Goal: Task Accomplishment & Management: Use online tool/utility

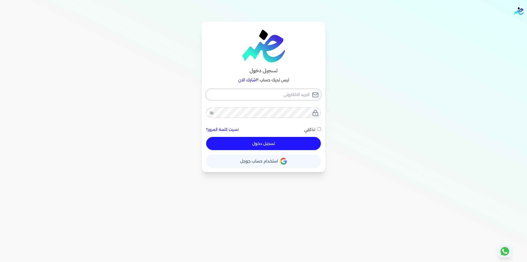
type input "[EMAIL_ADDRESS][DOMAIN_NAME]"
click at [275, 145] on button "تسجيل دخول" at bounding box center [263, 143] width 115 height 13
checkbox input "false"
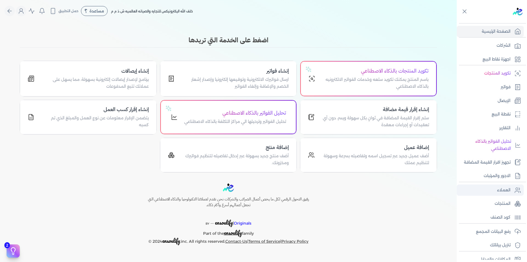
click at [503, 185] on link "العملاء" at bounding box center [490, 190] width 67 height 12
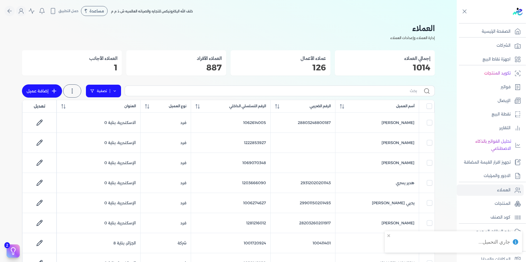
click at [119, 92] on link "تصفية" at bounding box center [104, 90] width 36 height 13
click at [114, 107] on button "اضافة تصفية" at bounding box center [107, 108] width 33 height 7
click at [121, 110] on input "text" at bounding box center [124, 108] width 44 height 9
paste input "1201009138"
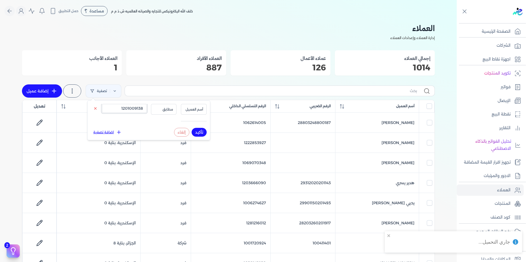
type input "1201009138"
click at [190, 109] on span "أسم العميل" at bounding box center [194, 109] width 19 height 5
click at [196, 131] on li "الرقم التسلسلي الداخلي" at bounding box center [183, 131] width 42 height 5
click at [199, 133] on button "تأكيد" at bounding box center [199, 132] width 15 height 9
checkbox input "false"
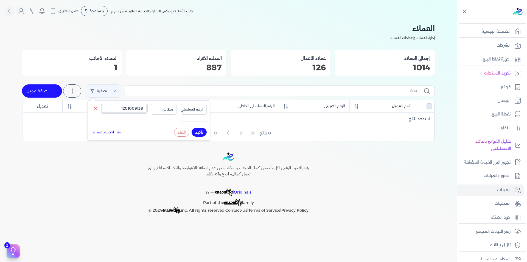
click at [116, 105] on input "1201009138" at bounding box center [124, 108] width 44 height 9
paste input "019046807"
type input "1019046807"
click at [202, 133] on button "تأكيد" at bounding box center [199, 132] width 15 height 9
checkbox input "false"
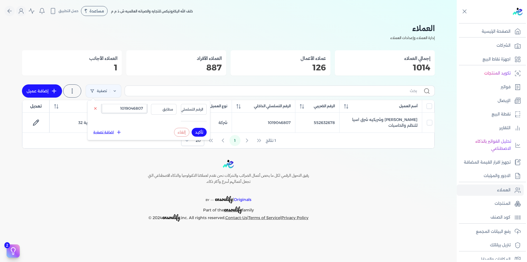
click at [129, 108] on input "1019046807" at bounding box center [124, 108] width 44 height 9
paste input "110077025"
click at [198, 131] on button "تأكيد" at bounding box center [199, 132] width 15 height 9
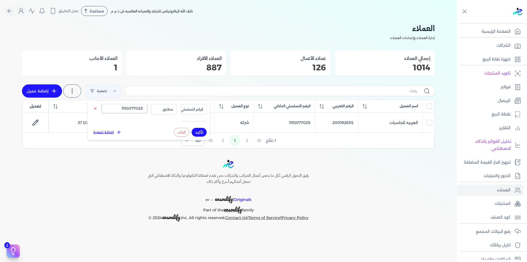
click at [138, 109] on input "1110077025" at bounding box center [124, 108] width 44 height 9
paste input "28007160200731"
type input "28007160200731"
click at [190, 108] on span "الرقم التسلسلي الداخلي" at bounding box center [186, 109] width 34 height 5
click at [195, 127] on li "الرقم الضريبي" at bounding box center [183, 126] width 42 height 5
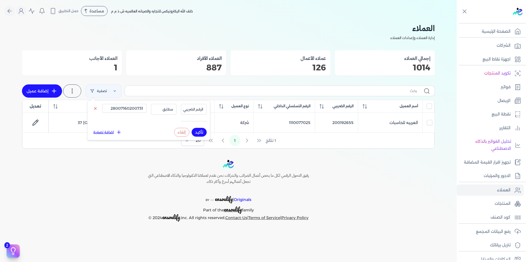
click at [198, 134] on button "تأكيد" at bounding box center [199, 132] width 15 height 9
checkbox input "false"
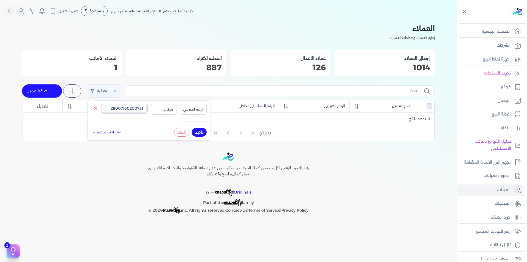
click at [139, 107] on input "28007160200731" at bounding box center [124, 108] width 44 height 9
paste input "806201801095"
click at [200, 132] on button "تأكيد" at bounding box center [199, 132] width 15 height 9
click at [137, 106] on input "28806201801095" at bounding box center [124, 108] width 44 height 9
paste input "205050202859"
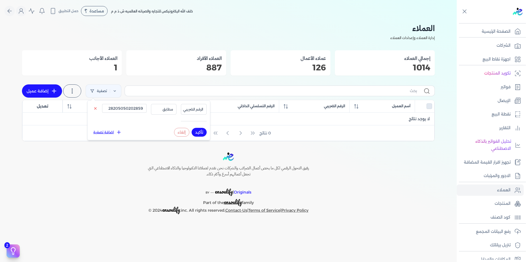
click at [202, 133] on button "تأكيد" at bounding box center [199, 132] width 15 height 9
click at [140, 107] on input "28205050202859" at bounding box center [124, 108] width 44 height 9
paste input "9808170200531"
type input "29808170200531"
click at [197, 132] on button "تأكيد" at bounding box center [199, 132] width 15 height 9
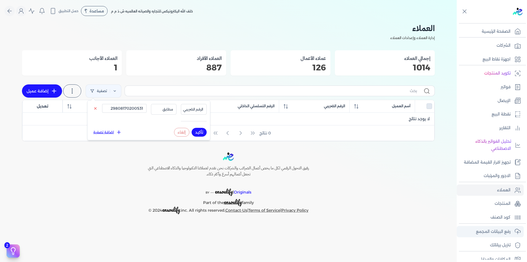
click at [510, 229] on p "رفع البيانات المجمع" at bounding box center [493, 231] width 35 height 7
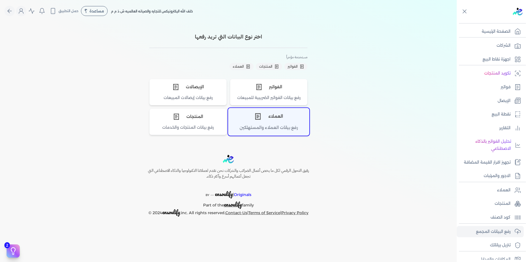
click at [259, 124] on div "رفع بيانات العملاء والمستهلكين" at bounding box center [268, 129] width 81 height 11
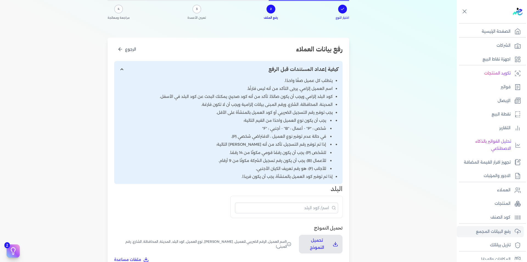
scroll to position [192, 0]
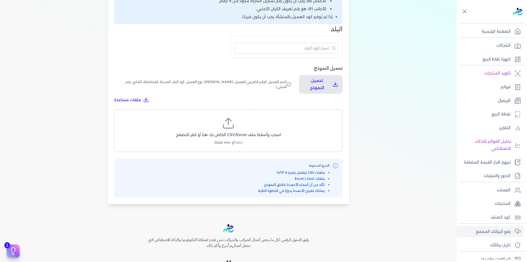
click at [232, 125] on icon at bounding box center [228, 122] width 13 height 13
click at [0, 0] on input "اسحب وأسقط ملف CSV/Excel الخاص بك هنا أو انقر للتصفح (.csv أو .xlsx فقط)" at bounding box center [0, 0] width 0 height 0
click at [243, 142] on span "تحميل الملف" at bounding box center [244, 140] width 23 height 6
select select "أسم العميل"
select select "الرقم الضريبي"
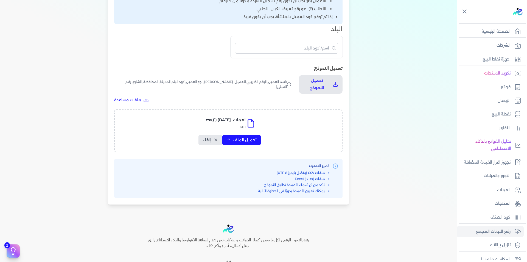
select select "الرقم التسلسلي الداخلي"
select select "نوع العميل"
select select "كود البلد"
select select "city"
select select "المحافظة"
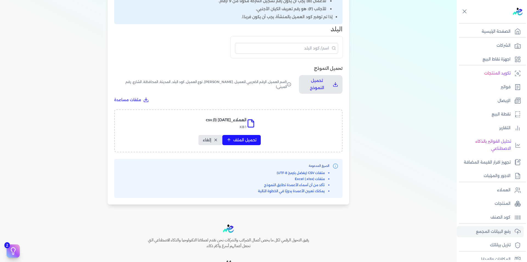
select select "الشارع"
select select "رقم المبنى"
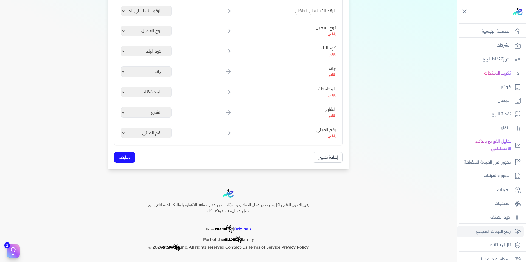
scroll to position [161, 0]
click at [132, 155] on button "متابعة" at bounding box center [124, 157] width 21 height 11
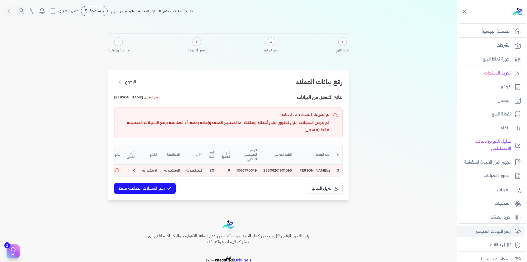
scroll to position [0, -22]
click at [125, 84] on button "الرجوع" at bounding box center [126, 82] width 25 height 10
select select "أسم العميل"
select select "الرقم الضريبي"
select select "الرقم التسلسلي الداخلي"
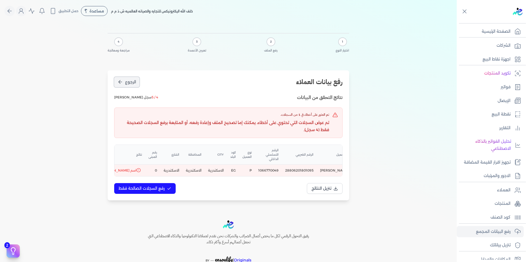
select select "نوع العميل"
select select "كود البلد"
select select "city"
select select "المحافظة"
select select "الشارع"
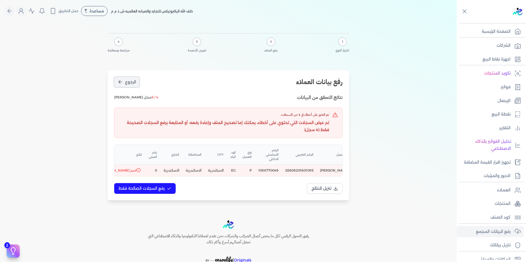
select select "رقم المبنى"
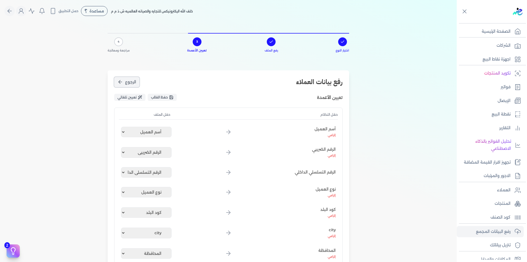
click at [125, 84] on button "الرجوع" at bounding box center [126, 82] width 25 height 10
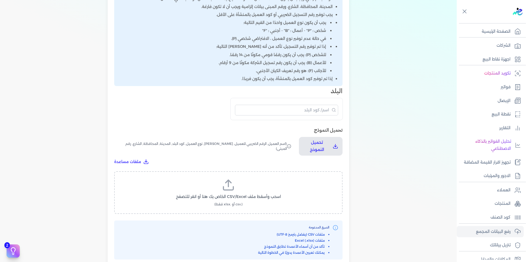
scroll to position [192, 0]
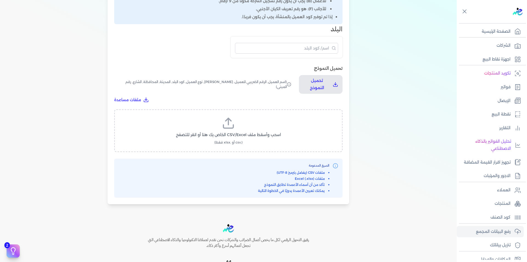
click at [240, 129] on label "اسحب وأسقط ملف CSV/Excel الخاص بك هنا أو انقر للتصفح (.csv أو .xlsx فقط)" at bounding box center [228, 130] width 214 height 28
click at [0, 0] on input "اسحب وأسقط ملف CSV/Excel الخاص بك هنا أو انقر للتصفح (.csv أو .xlsx فقط)" at bounding box center [0, 0] width 0 height 0
click at [248, 138] on span "تحميل الملف" at bounding box center [244, 140] width 23 height 6
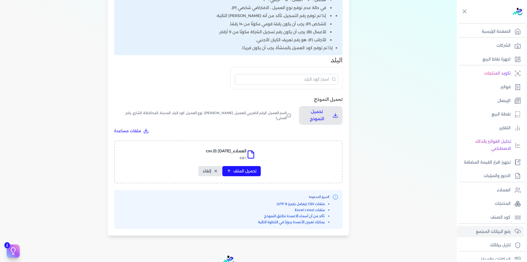
select select "أسم العميل"
select select "الرقم الضريبي"
select select "الرقم التسلسلي الداخلي"
select select "نوع العميل"
select select "كود البلد"
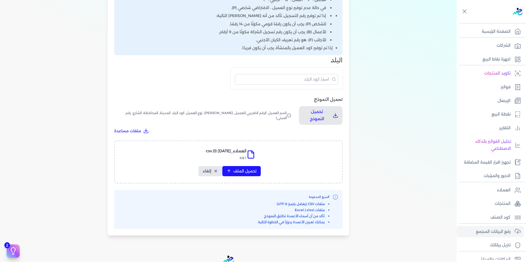
select select "city"
select select "المحافظة"
select select "الشارع"
select select "رقم المبنى"
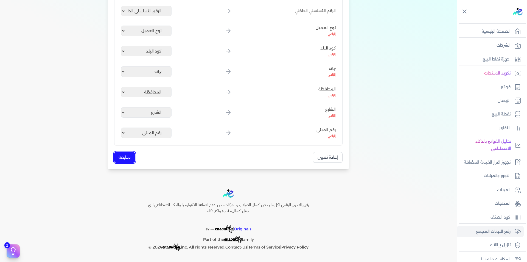
click at [133, 158] on button "متابعة" at bounding box center [124, 157] width 21 height 11
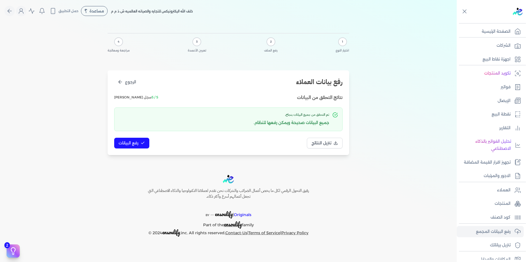
scroll to position [0, 0]
click at [135, 141] on span "رفع البيانات" at bounding box center [129, 143] width 20 height 6
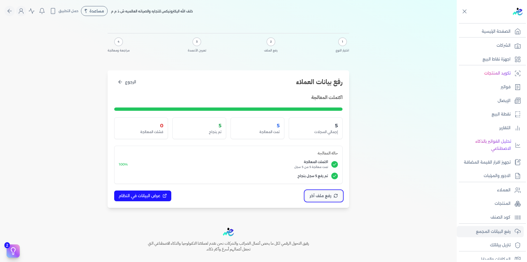
click at [320, 195] on span "رفع ملف آخر" at bounding box center [321, 196] width 22 height 6
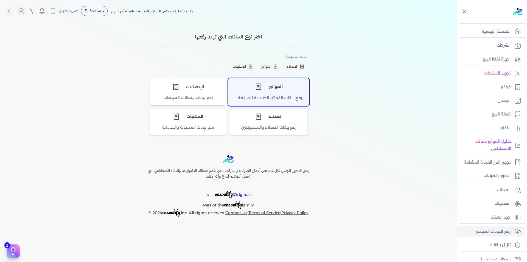
click at [286, 93] on div "الفواتير" at bounding box center [268, 86] width 81 height 16
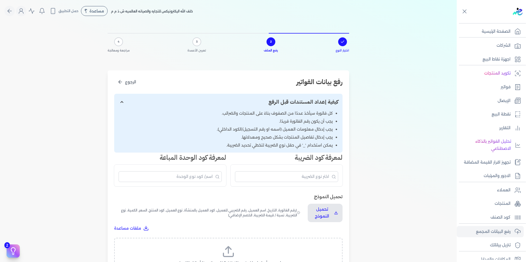
click at [231, 256] on icon at bounding box center [229, 254] width 10 height 3
click at [0, 0] on input "اسحب وأسقط ملف CSV/Excel الخاص بك هنا أو انقر للتصفح (.csv أو .xlsx فقط)" at bounding box center [0, 0] width 0 height 0
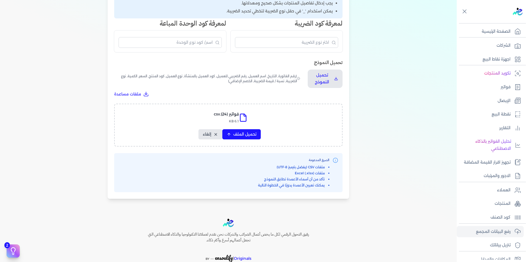
scroll to position [163, 0]
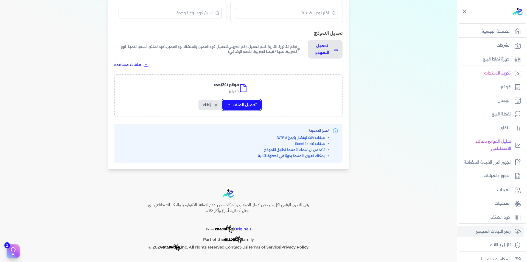
click at [242, 102] on span "تحميل الملف" at bounding box center [244, 105] width 23 height 6
select select "رقم الفاتورة"
select select "التاريخ"
select select "أسم العميل"
select select "الرقم الضريبي"
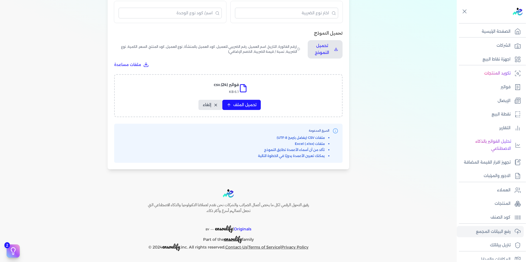
select select "نوع العميل"
select select "الرقم التسلسلي الداخلي"
select select "وصف البند"
select select "سيريال المنتج"
select select "السعر"
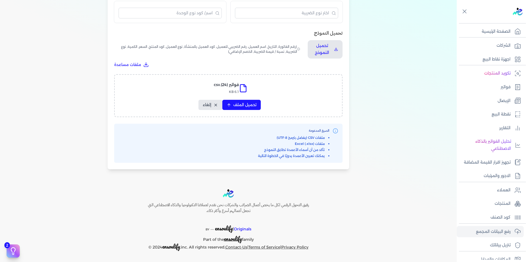
select select "الكمية"
select select "نوع الضريبة"
select select "نسبة / قيمة الضريبة"
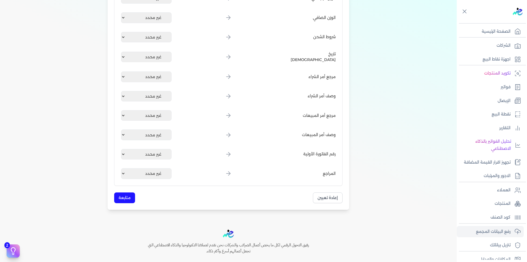
scroll to position [640, 0]
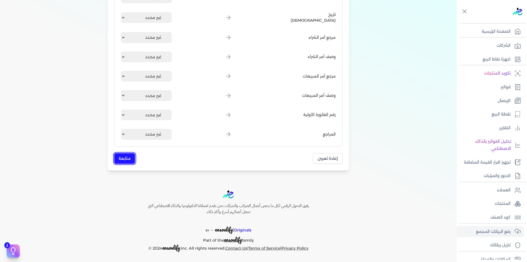
click at [124, 157] on button "متابعة" at bounding box center [124, 158] width 21 height 11
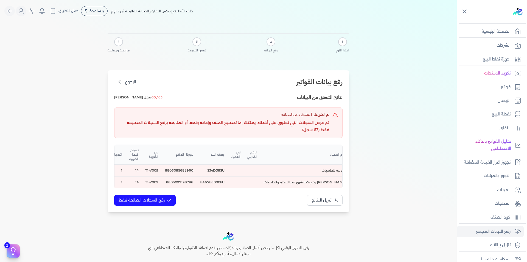
scroll to position [0, -68]
click at [164, 169] on td "8806085688960" at bounding box center [167, 170] width 35 height 12
copy td "8806085688960"
click at [169, 182] on td "8806097198796" at bounding box center [167, 182] width 35 height 12
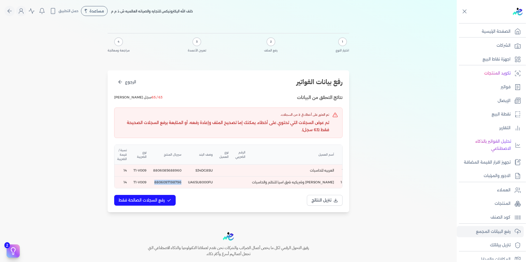
click at [169, 182] on td "8806097198796" at bounding box center [167, 182] width 35 height 12
copy td "8806097198796"
click at [162, 170] on td "8806085688960" at bounding box center [167, 170] width 35 height 12
copy td "8806085688960"
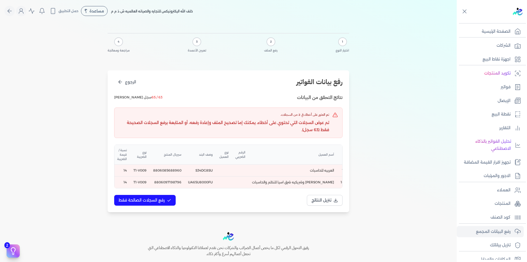
click at [166, 183] on td "8806097198796" at bounding box center [167, 182] width 35 height 12
copy td "8806097198796"
click at [172, 180] on td "8806097198796" at bounding box center [167, 182] width 35 height 12
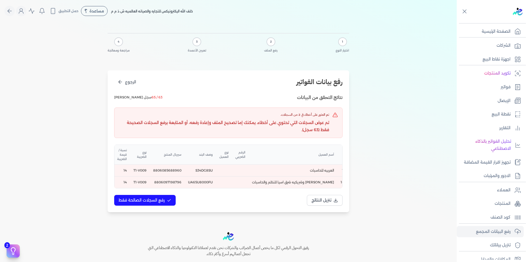
click at [200, 169] on td "S34DG8SU" at bounding box center [200, 170] width 31 height 12
copy td "S34DG8SU"
click at [197, 182] on td "UA65U8000FU" at bounding box center [200, 182] width 31 height 12
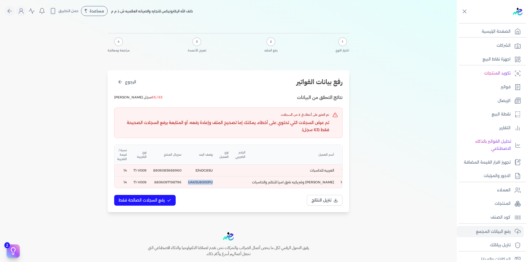
copy td "UA65U8000FU"
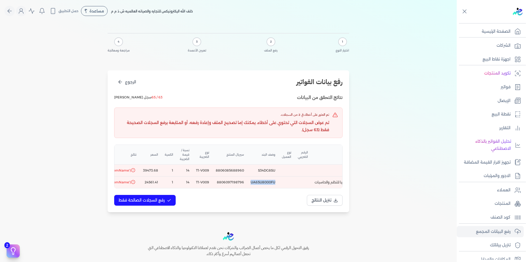
scroll to position [0, -136]
click at [124, 84] on button "الرجوع" at bounding box center [126, 82] width 25 height 10
select select "رقم الفاتورة"
select select "التاريخ"
select select "أسم العميل"
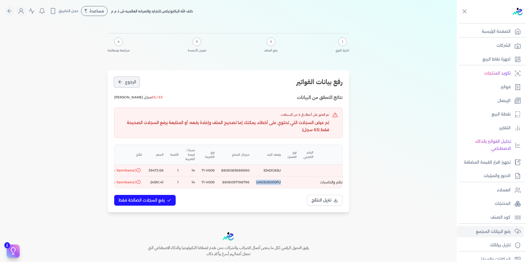
select select "الرقم الضريبي"
select select "نوع العميل"
select select "الرقم التسلسلي الداخلي"
select select "وصف البند"
select select "سيريال المنتج"
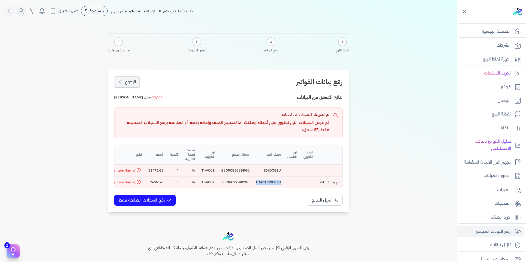
select select "السعر"
select select "الكمية"
select select "نوع الضريبة"
select select "نسبة / قيمة الضريبة"
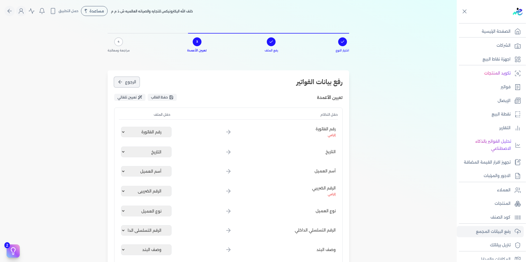
click at [124, 84] on button "الرجوع" at bounding box center [126, 82] width 25 height 10
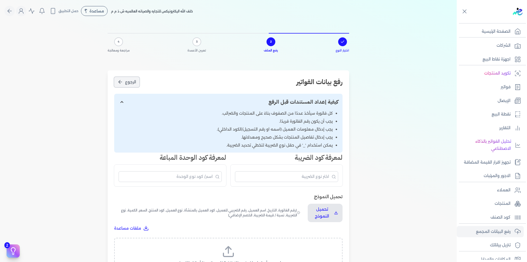
click at [124, 84] on button "الرجوع" at bounding box center [126, 82] width 25 height 10
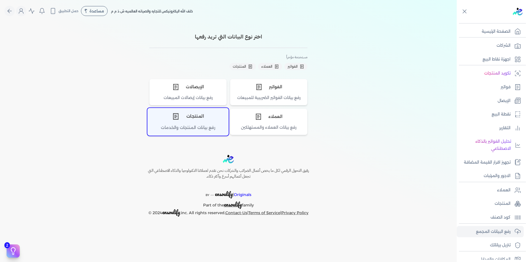
click at [187, 118] on div "المنتجات" at bounding box center [188, 116] width 81 height 16
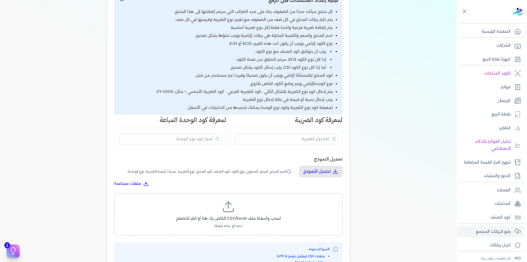
scroll to position [165, 0]
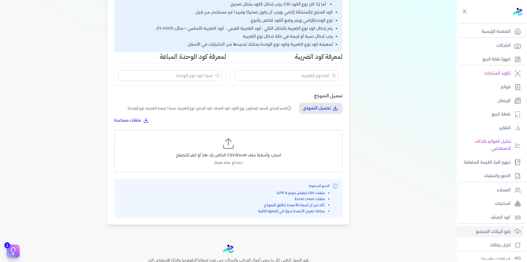
click at [231, 148] on icon at bounding box center [229, 146] width 10 height 3
click at [0, 0] on input "اسحب وأسقط ملف CSV/Excel الخاص بك هنا أو انقر للتصفح (.csv أو .xlsx فقط)" at bounding box center [0, 0] width 0 height 0
click at [241, 157] on button "تحميل الملف" at bounding box center [241, 160] width 38 height 10
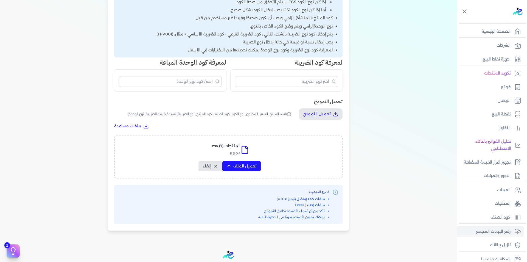
select select "اسم المنتج"
select select "السعر"
select select "المخزون"
select select "نوع الكود"
select select "كود الصنف"
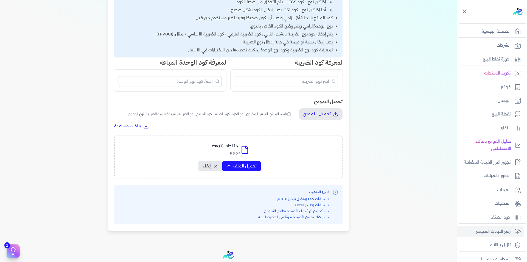
select select "سيريال المنتج"
select select "نوع الضريبة"
select select "نسبة / قيمة الضريبة"
select select "نوع الوحدة"
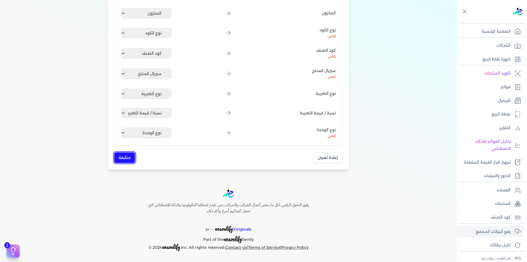
click at [131, 157] on button "متابعة" at bounding box center [124, 157] width 21 height 11
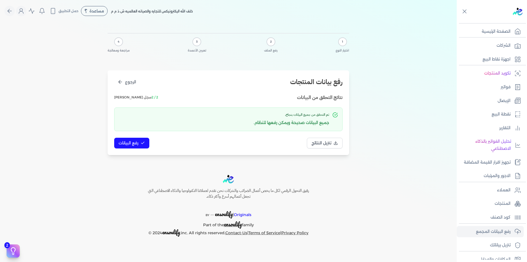
scroll to position [0, 0]
click at [134, 140] on button "رفع البيانات" at bounding box center [131, 143] width 35 height 11
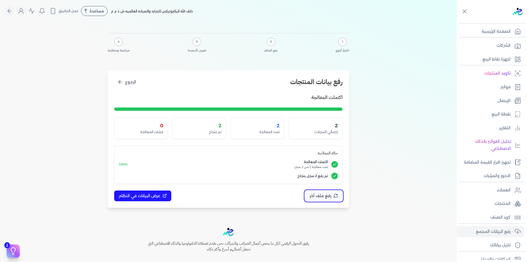
click at [326, 196] on span "رفع ملف آخر" at bounding box center [321, 196] width 22 height 6
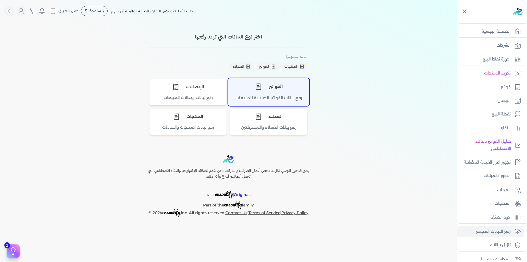
click at [273, 84] on div "الفواتير" at bounding box center [268, 86] width 81 height 16
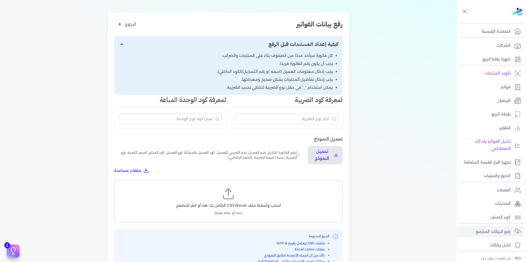
scroll to position [163, 0]
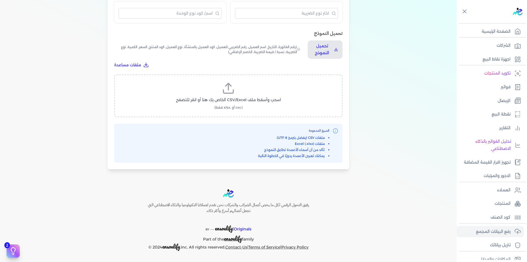
click at [227, 94] on icon at bounding box center [228, 88] width 13 height 13
click at [0, 0] on input "اسحب وأسقط ملف CSV/Excel الخاص بك هنا أو انقر للتصفح (.csv أو .xlsx فقط)" at bounding box center [0, 0] width 0 height 0
click at [245, 102] on span "تحميل الملف" at bounding box center [244, 105] width 23 height 6
select select "رقم الفاتورة"
select select "التاريخ"
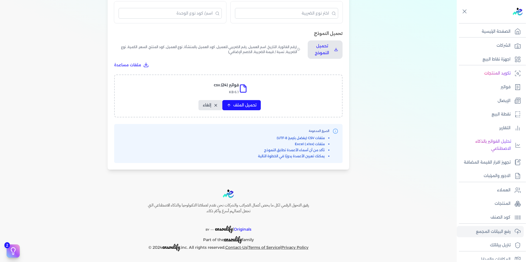
select select "أسم العميل"
select select "الرقم الضريبي"
select select "نوع العميل"
select select "الرقم التسلسلي الداخلي"
select select "وصف البند"
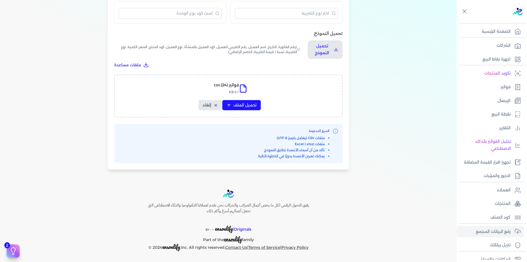
select select "سيريال المنتج"
select select "السعر"
select select "الكمية"
select select "نوع الضريبة"
select select "نسبة / قيمة الضريبة"
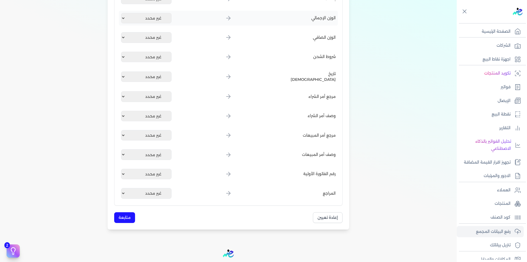
scroll to position [640, 0]
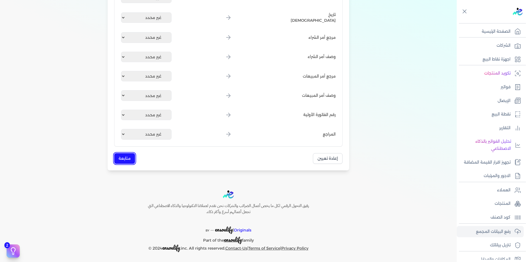
click at [129, 156] on button "متابعة" at bounding box center [124, 158] width 21 height 11
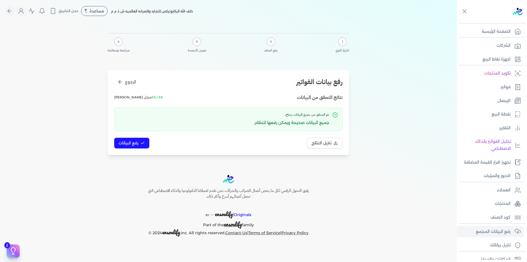
scroll to position [0, 0]
click at [136, 141] on span "رفع البيانات" at bounding box center [129, 143] width 20 height 6
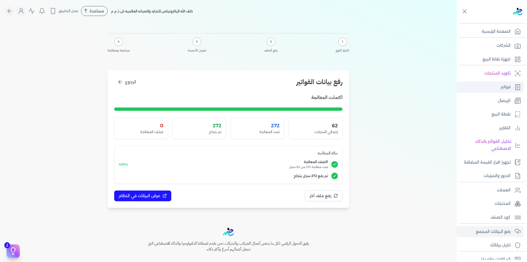
click at [504, 85] on p "فواتير" at bounding box center [506, 86] width 10 height 7
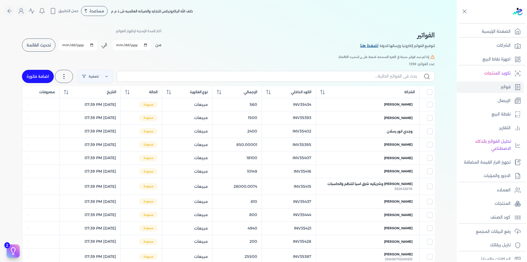
click at [379, 46] on link "اضغط هنا" at bounding box center [369, 46] width 19 height 6
click at [510, 227] on link "رفع البيانات المجمع" at bounding box center [490, 232] width 67 height 12
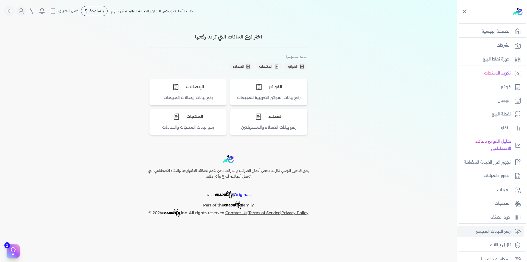
click at [277, 71] on div "اختر نوع البيانات التي تريد رفعها مستخدمة مؤخراً الفواتير المنتجات العملاء الفو…" at bounding box center [228, 84] width 158 height 102
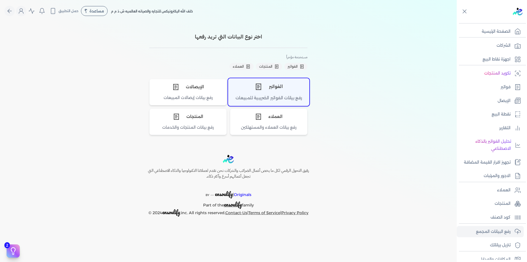
click at [277, 86] on div "الفواتير" at bounding box center [268, 86] width 81 height 16
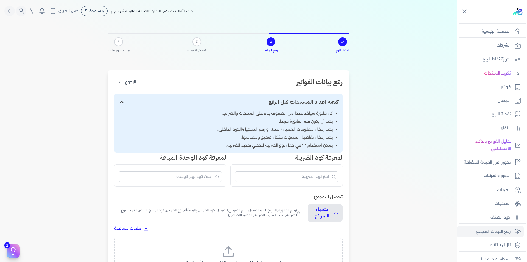
click at [226, 251] on icon at bounding box center [228, 251] width 13 height 13
click at [0, 0] on input "اسحب وأسقط ملف CSV/Excel الخاص بك هنا أو انقر للتصفح (.csv أو .xlsx فقط)" at bounding box center [0, 0] width 0 height 0
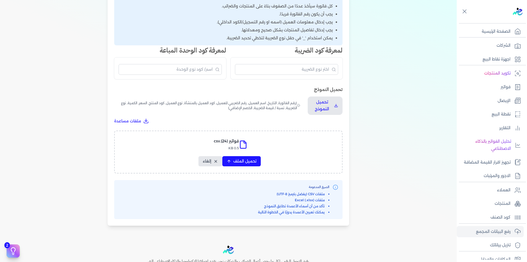
scroll to position [163, 0]
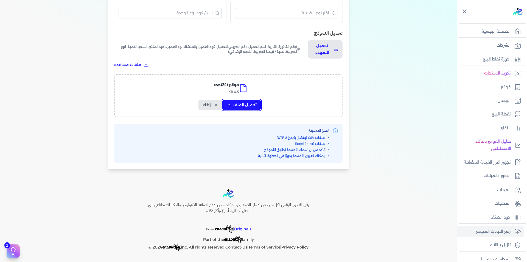
click at [237, 104] on span "تحميل الملف" at bounding box center [244, 105] width 23 height 6
select select "رقم الفاتورة"
select select "التاريخ"
select select "أسم العميل"
select select "الرقم الضريبي"
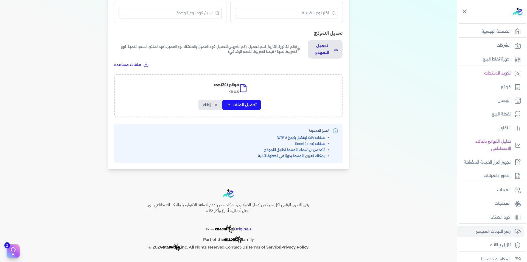
select select "نوع العميل"
select select "الرقم التسلسلي الداخلي"
select select "وصف البند"
select select "سيريال المنتج"
select select "السعر"
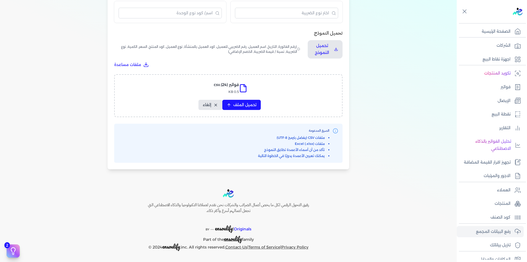
select select "الكمية"
select select "نوع الضريبة"
select select "نسبة / قيمة الضريبة"
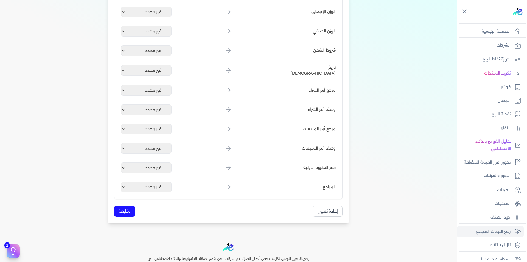
scroll to position [630, 0]
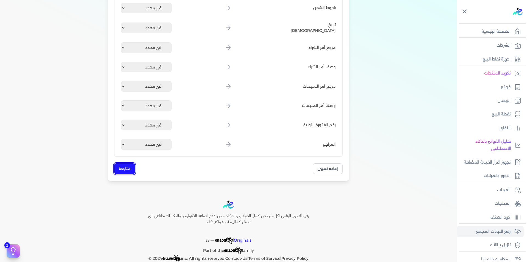
click at [128, 170] on button "متابعة" at bounding box center [124, 168] width 21 height 11
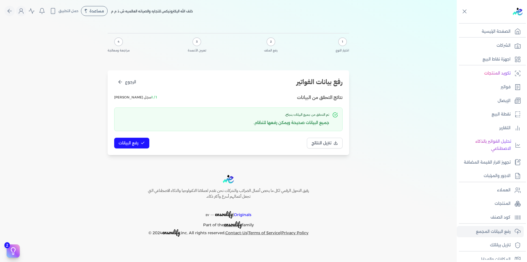
scroll to position [0, 0]
click at [134, 138] on button "رفع البيانات" at bounding box center [131, 143] width 35 height 11
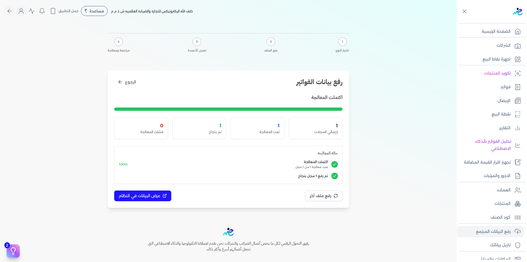
click at [228, 45] on div "1 اختيار النوع 2 رفع الملف 3 تعيين الأعمدة 4 مراجعة ومعالجة" at bounding box center [229, 45] width 242 height 24
click at [403, 128] on div "1 اختيار النوع 2 رفع الملف 3 تعيين الأعمدة 4 مراجعة ومعالجة رفع بيانات الفواتير…" at bounding box center [228, 119] width 457 height 194
